Goal: Complete application form

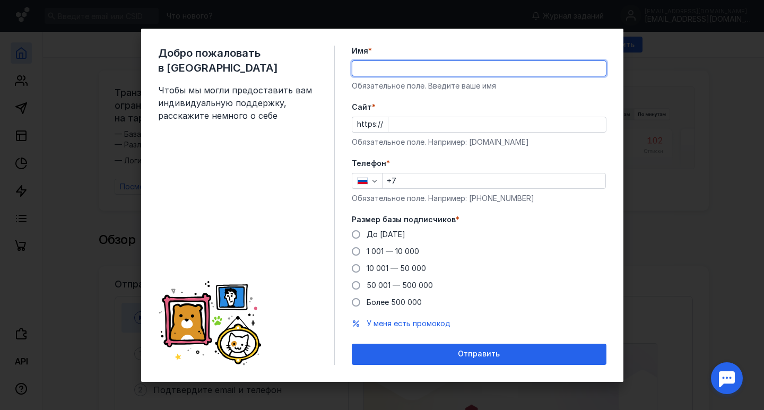
click at [376, 66] on input "Имя *" at bounding box center [479, 68] width 254 height 15
type input "[PERSON_NAME]"
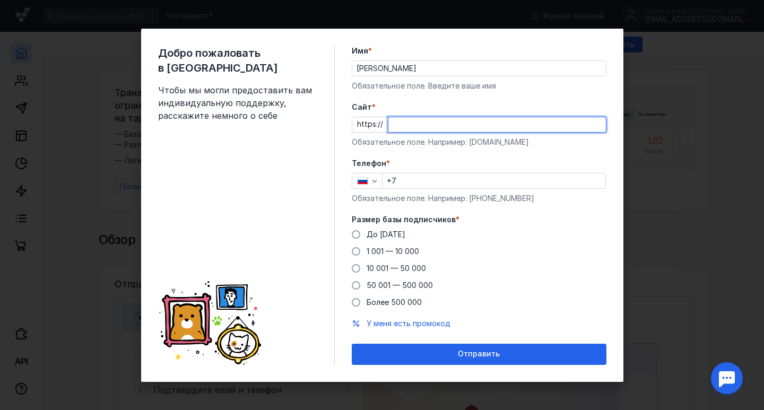
click at [396, 123] on input "Cайт *" at bounding box center [498, 124] width 218 height 15
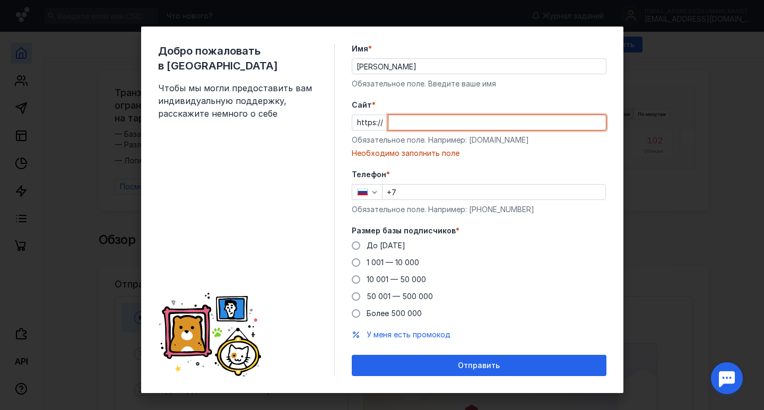
click at [394, 122] on input "Cайт *" at bounding box center [498, 122] width 218 height 15
paste input "[DOMAIN_NAME]"
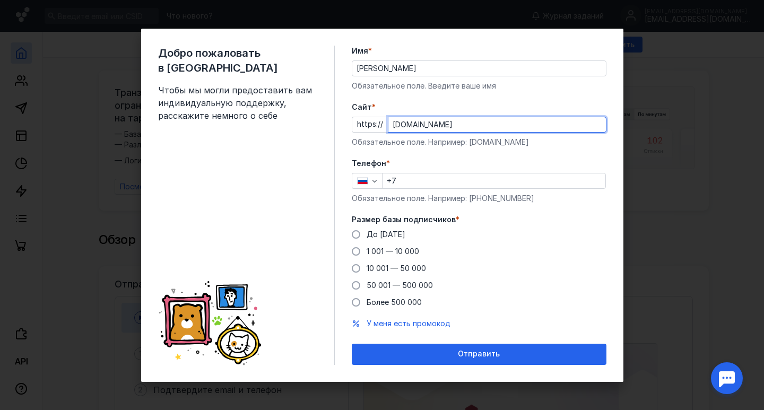
type input "[DOMAIN_NAME]"
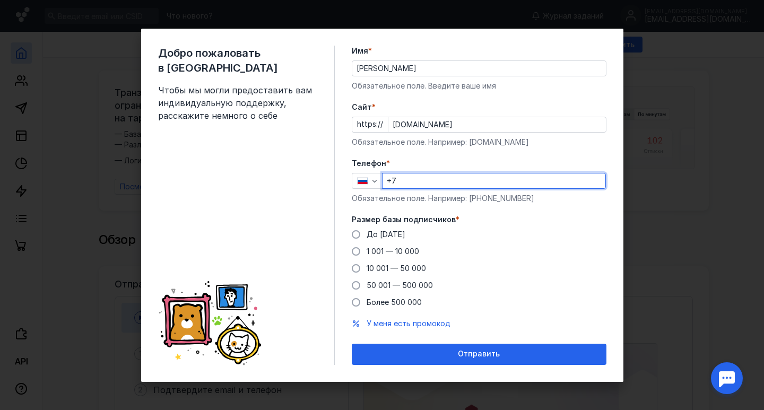
click at [418, 180] on input "+7" at bounding box center [494, 181] width 223 height 15
type input "[PHONE_NUMBER]"
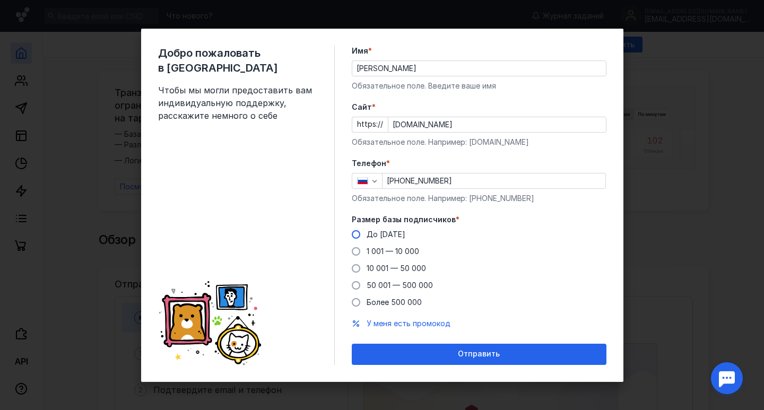
click at [359, 234] on span at bounding box center [356, 234] width 8 height 8
click at [0, 0] on input "До [DATE]" at bounding box center [0, 0] width 0 height 0
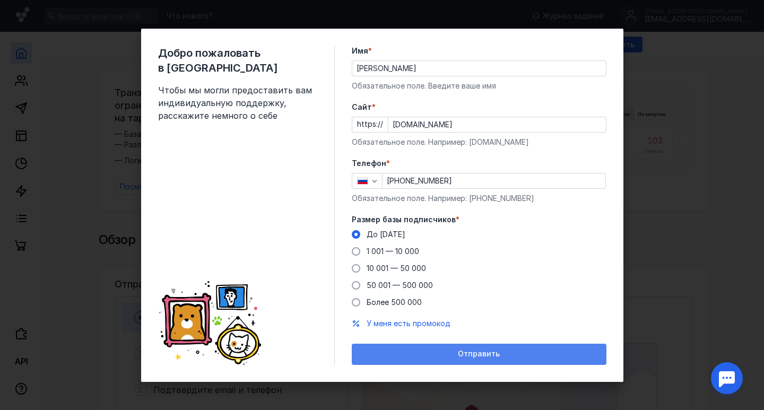
click at [498, 358] on span "Отправить" at bounding box center [479, 354] width 42 height 9
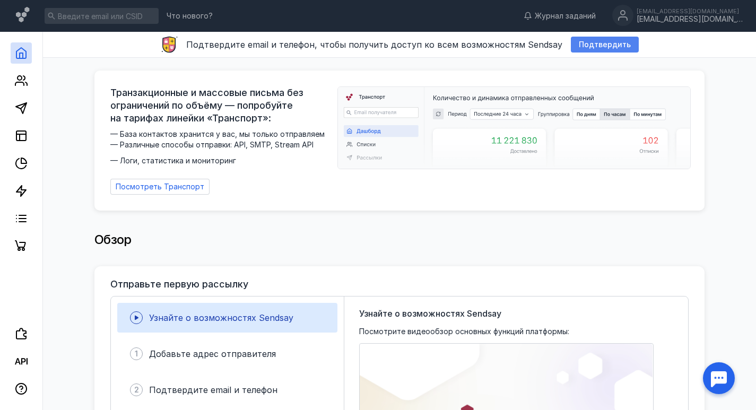
click at [593, 42] on span "Подтвердить" at bounding box center [605, 44] width 52 height 9
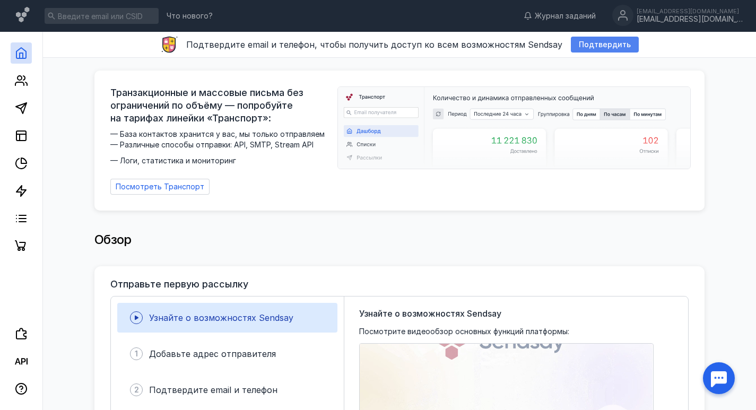
click at [591, 47] on span "Подтвердить" at bounding box center [605, 44] width 52 height 9
